Goal: Communication & Community: Answer question/provide support

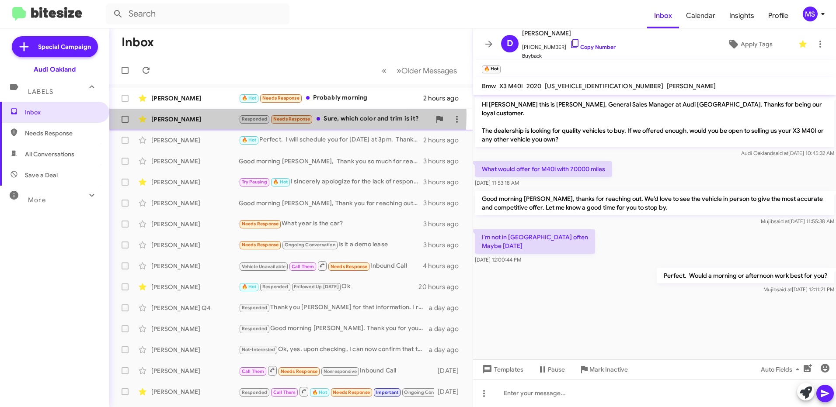
click at [214, 114] on div "[PERSON_NAME] Responded Needs Response Sure, which color and trim is it? 2 hour…" at bounding box center [290, 119] width 349 height 17
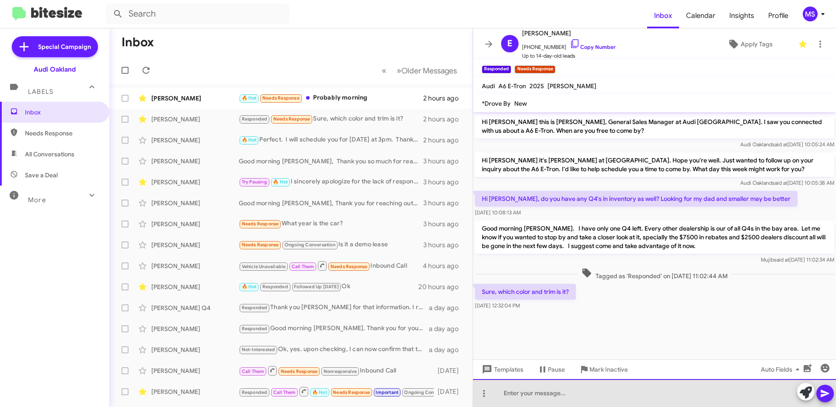
click at [586, 390] on div at bounding box center [654, 393] width 363 height 28
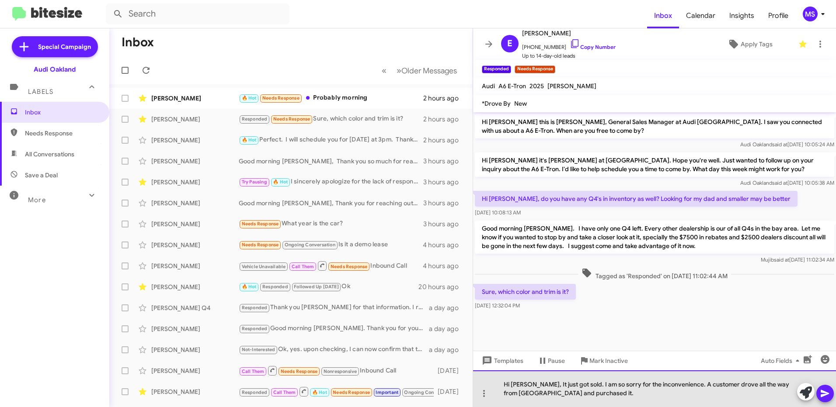
click at [636, 395] on div "Hi [PERSON_NAME], It just got sold. I am so sorry for the inconvenience. A cust…" at bounding box center [654, 389] width 363 height 37
click at [592, 393] on div "Hi [PERSON_NAME], It just got sold. I am so sorry for the inconvenience. A cust…" at bounding box center [654, 389] width 363 height 37
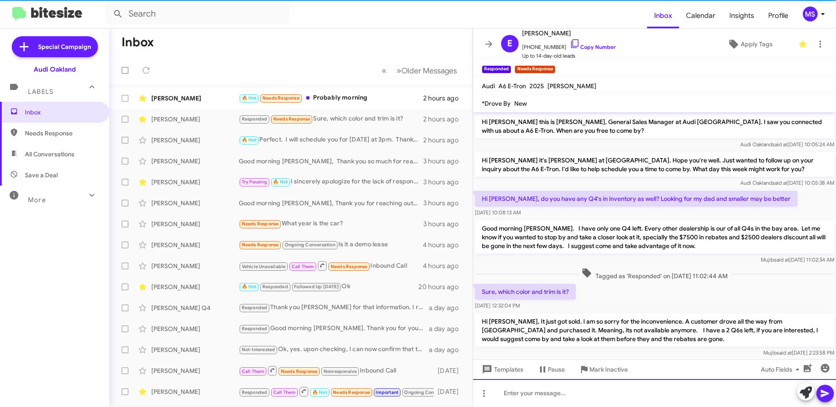
scroll to position [15, 0]
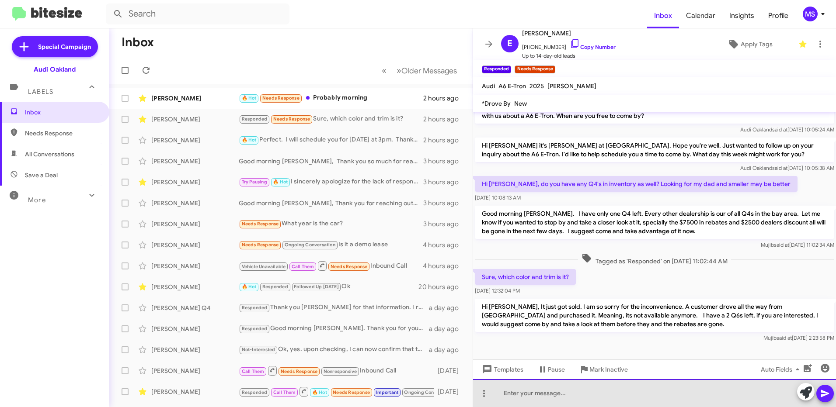
click at [641, 385] on div at bounding box center [654, 393] width 363 height 28
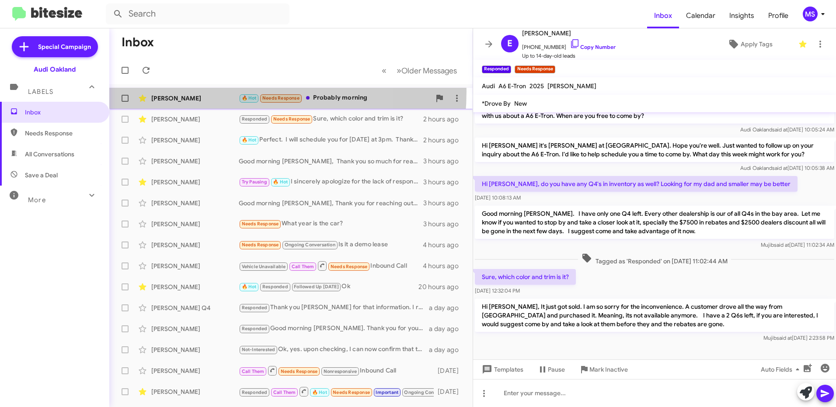
click at [207, 91] on div "[PERSON_NAME] 🔥 Hot Needs Response Probably morning 2 hours ago" at bounding box center [290, 98] width 349 height 17
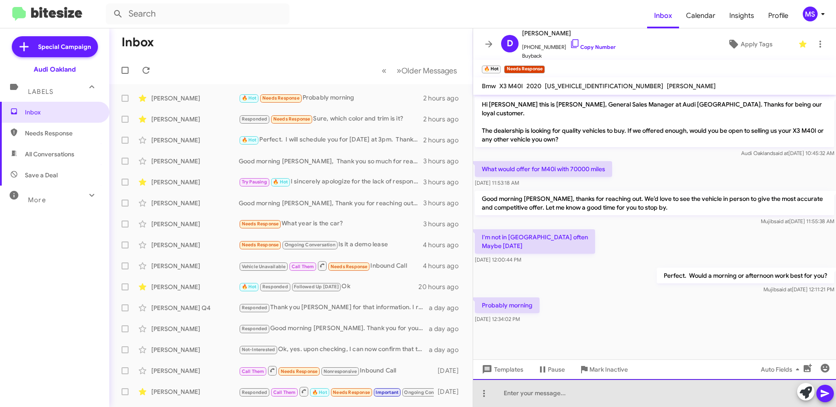
click at [606, 396] on div at bounding box center [654, 393] width 363 height 28
